Goal: Register for event/course

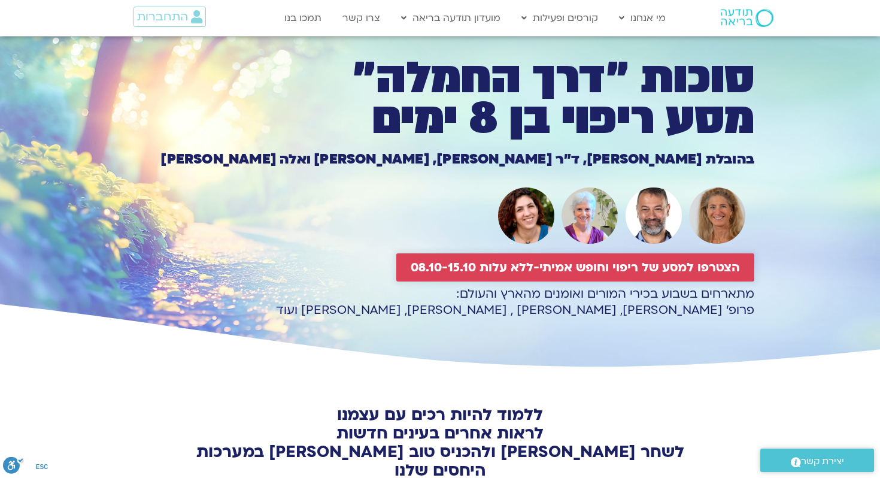
click at [471, 260] on span "הצטרפו למסע של ריפוי וחופש אמיתי-ללא עלות 08.10-15.10" at bounding box center [575, 267] width 329 height 14
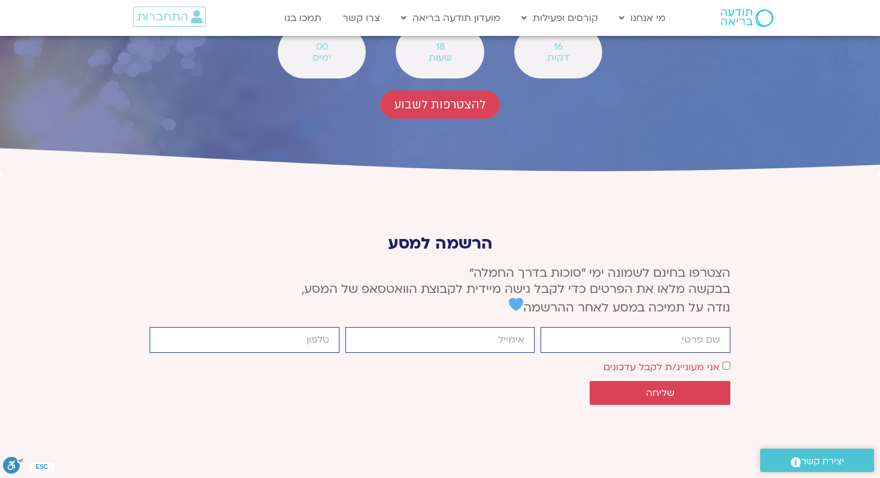
scroll to position [4468, 0]
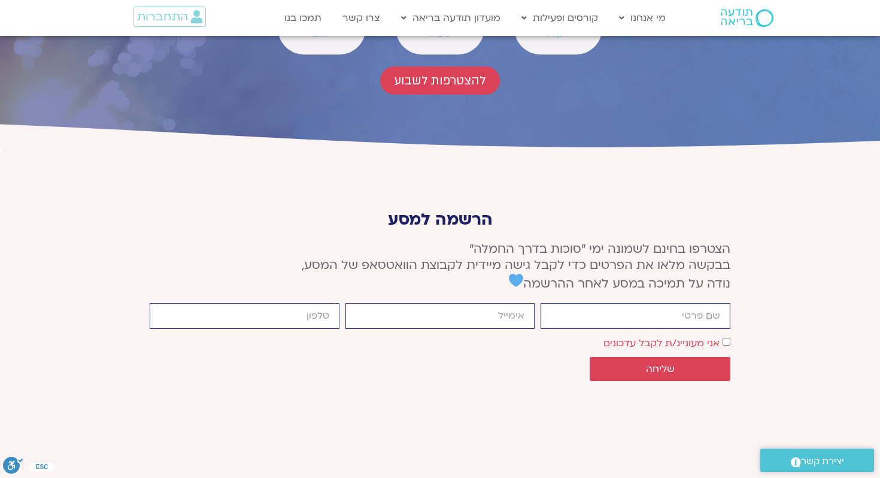
click at [592, 303] on input "firstname" at bounding box center [636, 316] width 190 height 26
type input "שיר טאפירו"
type input "tapiro1shir@gmail.com"
type input "0503698861"
click at [675, 357] on button "שליחה" at bounding box center [660, 369] width 141 height 24
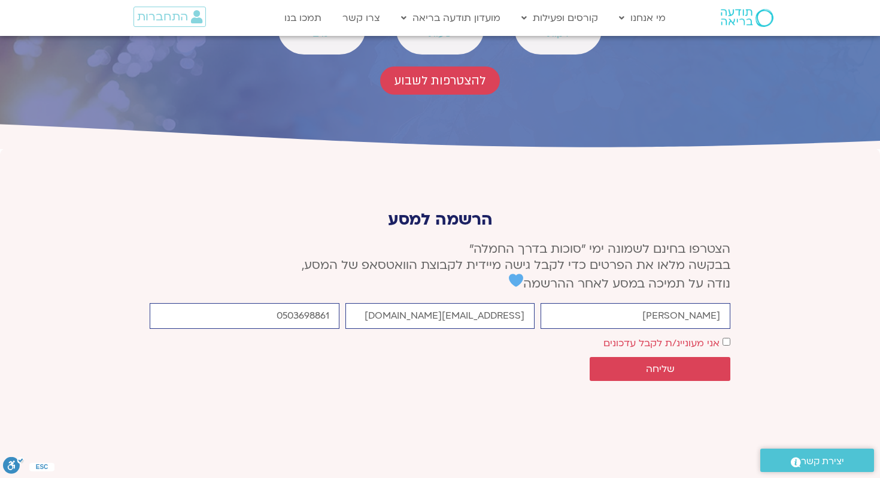
click at [720, 335] on span "אני מעוניינ/ת לקבל עדכונים" at bounding box center [666, 343] width 127 height 16
click at [689, 363] on span "שליחה" at bounding box center [660, 368] width 112 height 11
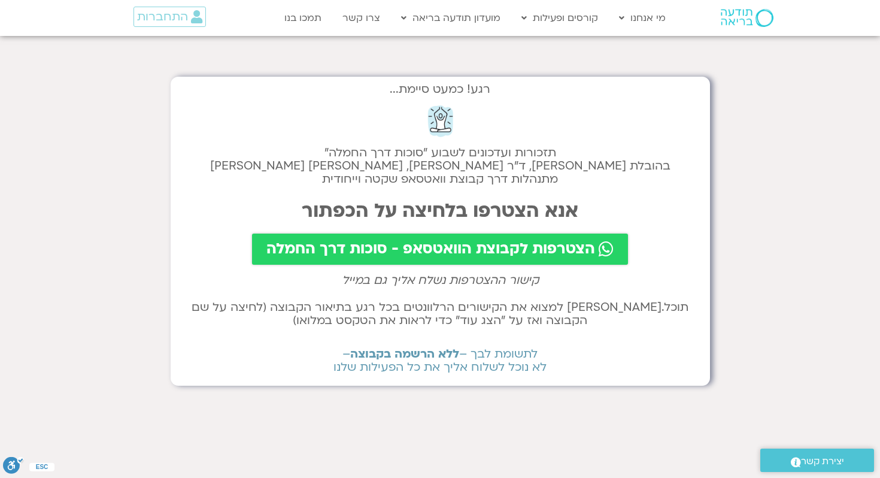
click at [490, 250] on span "הצטרפות לקבוצת הוואטסאפ - סוכות דרך החמלה" at bounding box center [430, 249] width 329 height 17
